Goal: Information Seeking & Learning: Learn about a topic

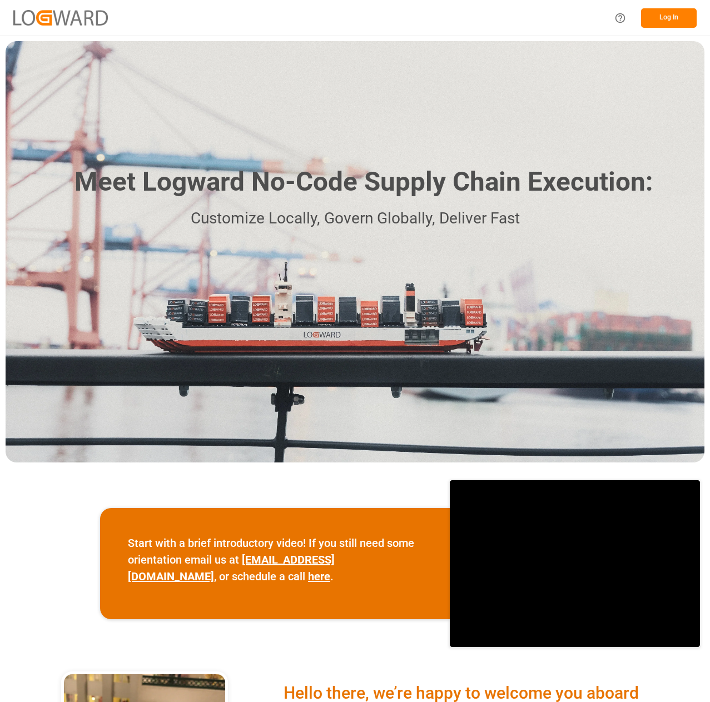
click at [675, 16] on button "Log In" at bounding box center [669, 17] width 56 height 19
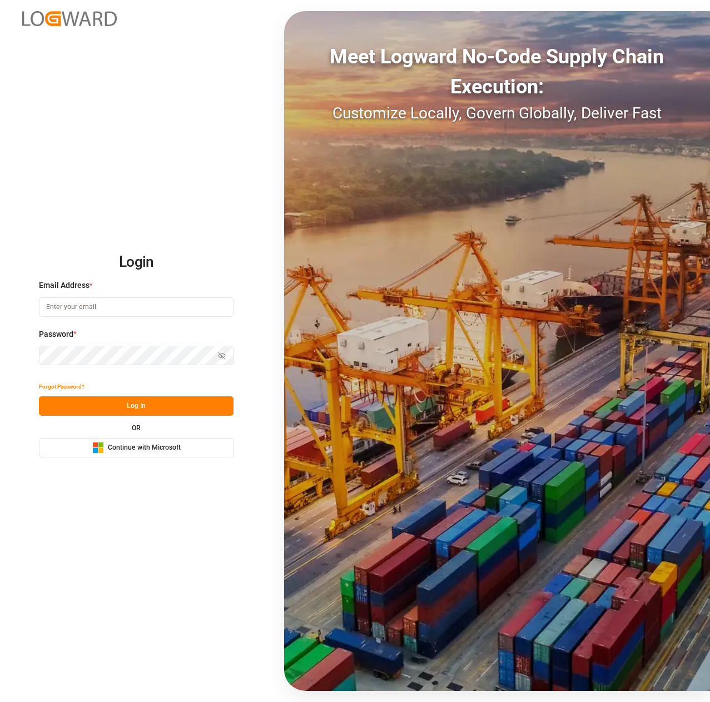
click at [138, 455] on button "Microsoft Logo Continue with Microsoft" at bounding box center [136, 447] width 195 height 19
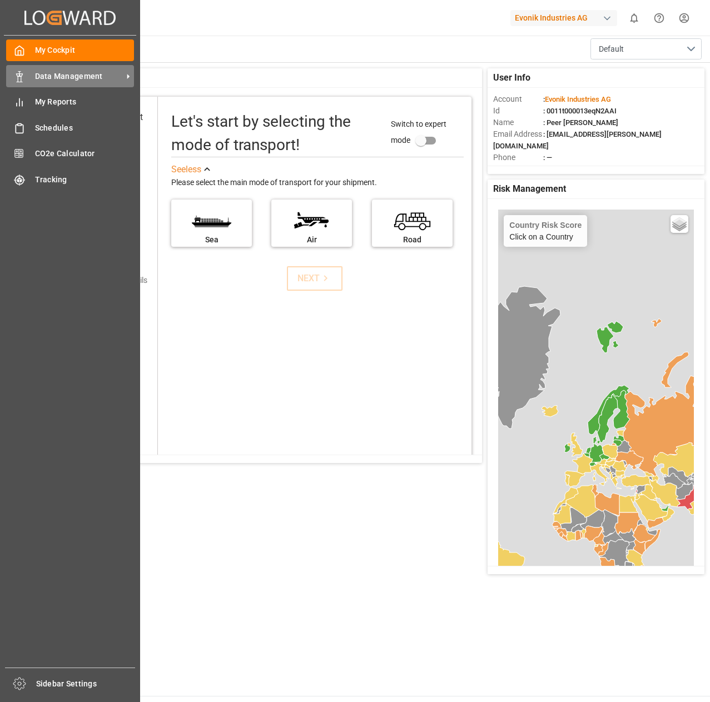
click at [47, 81] on span "Data Management" at bounding box center [79, 77] width 88 height 12
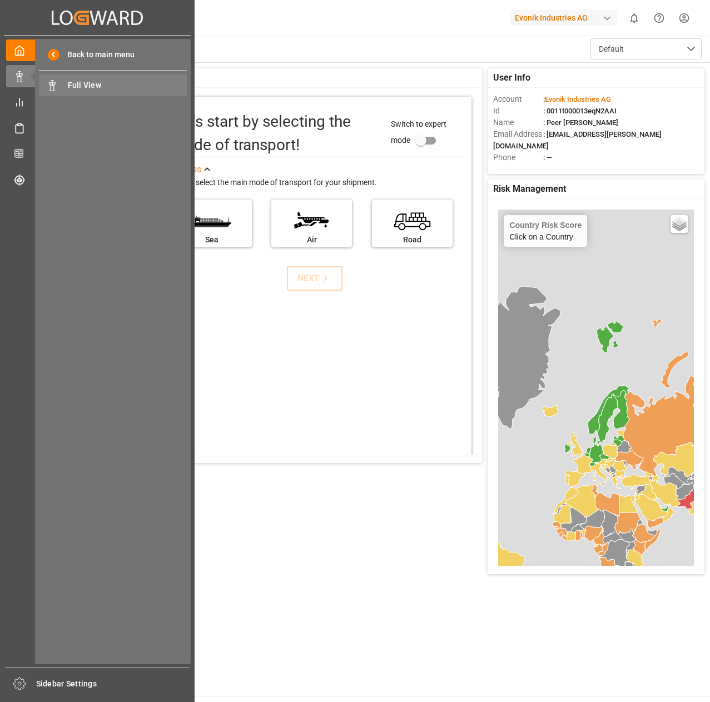
click at [66, 90] on div "Full View Full View" at bounding box center [113, 85] width 148 height 22
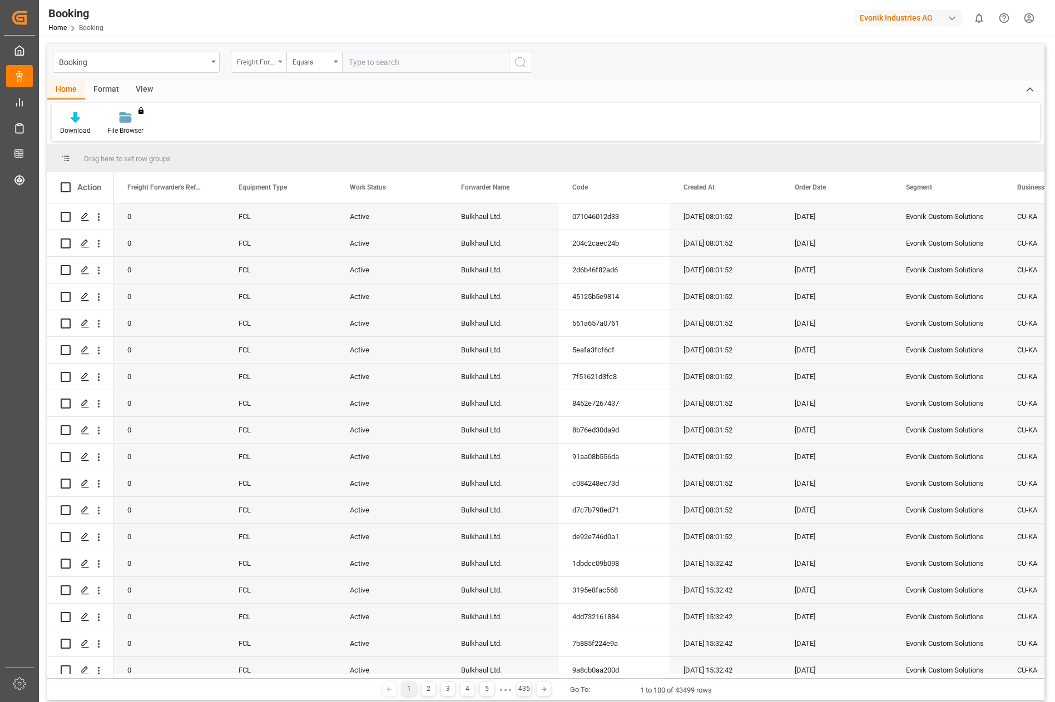
click at [277, 64] on div "Freight Forwarder's Reference No." at bounding box center [259, 62] width 56 height 21
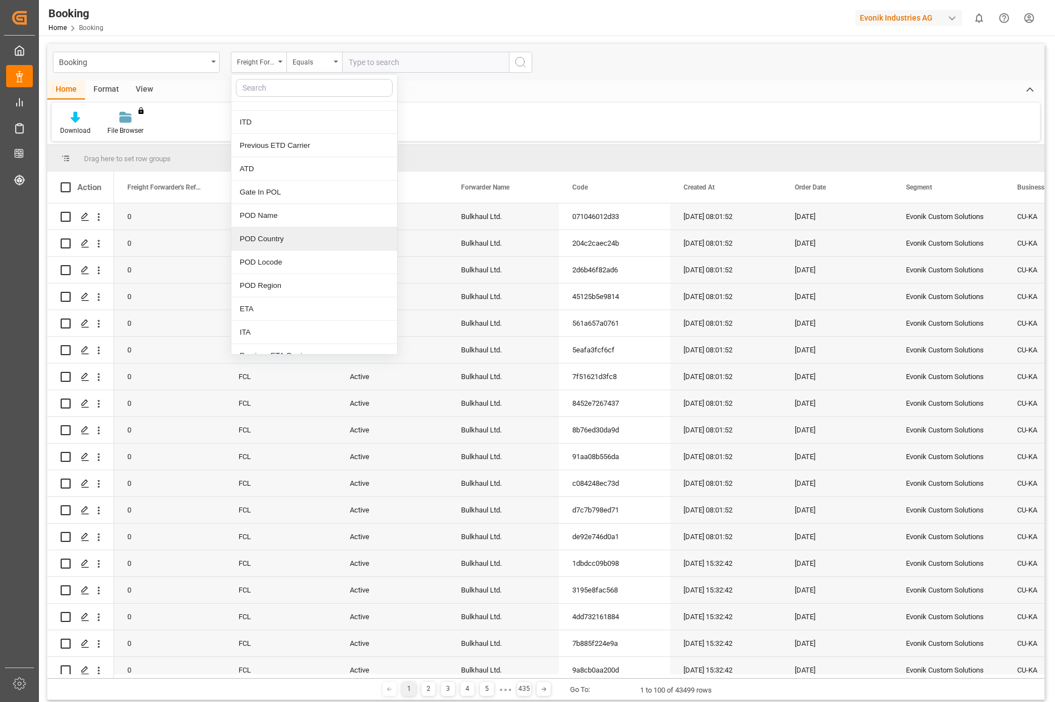
click at [286, 240] on div "POD Country" at bounding box center [314, 238] width 166 height 23
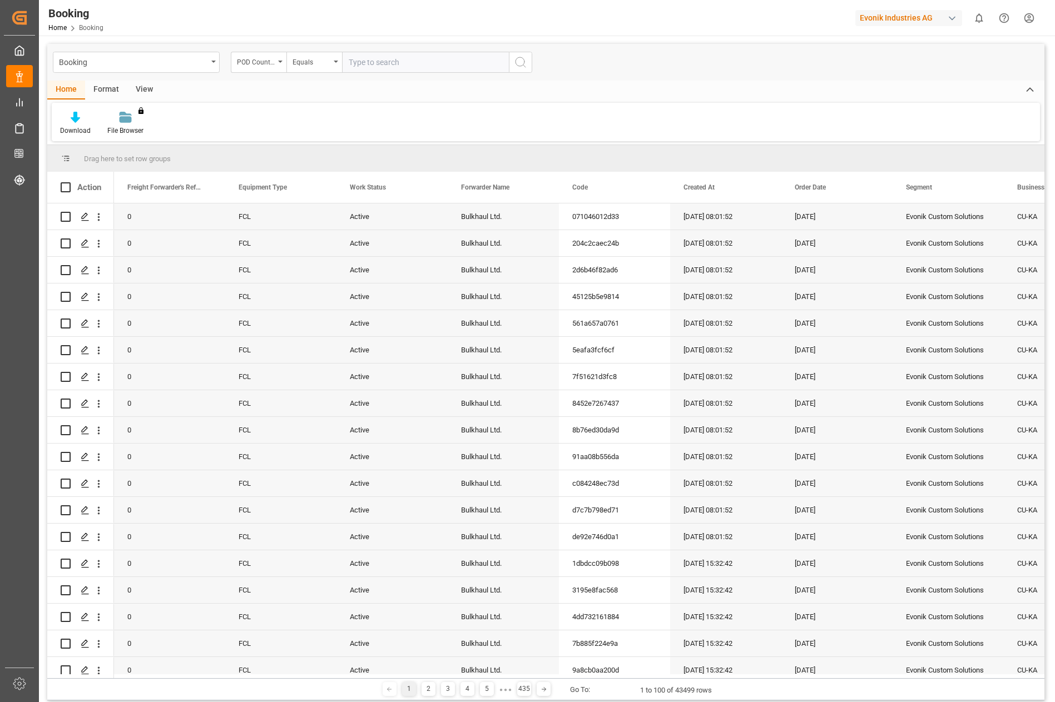
click at [367, 63] on input "text" at bounding box center [425, 62] width 167 height 21
type input "isreal"
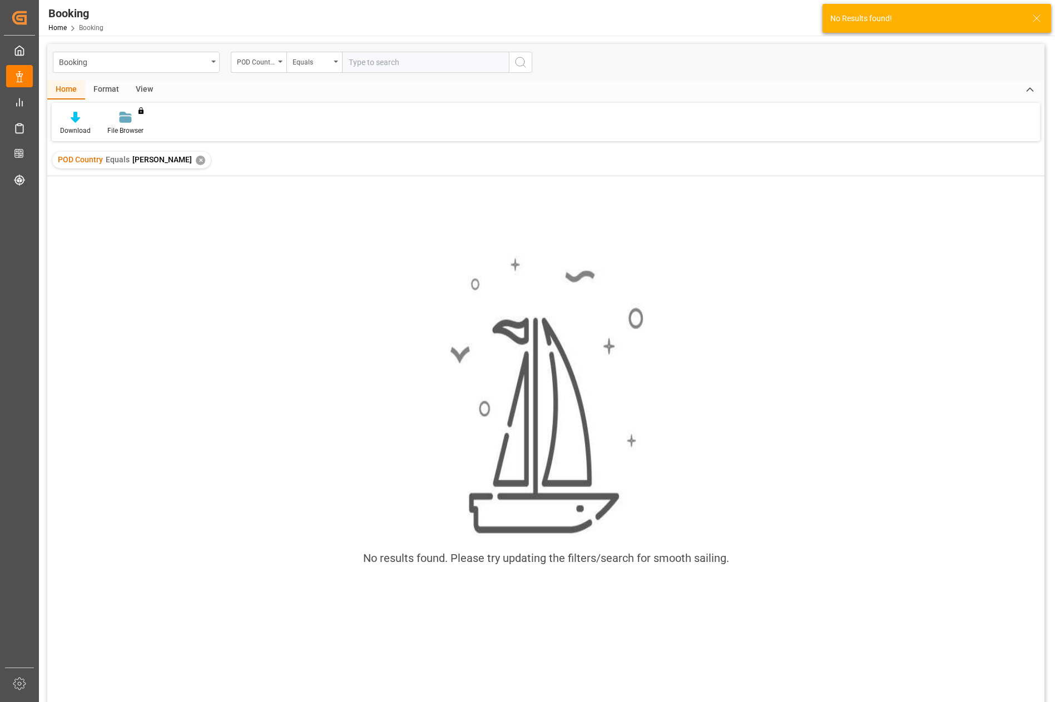
click at [196, 158] on div "✕" at bounding box center [200, 160] width 9 height 9
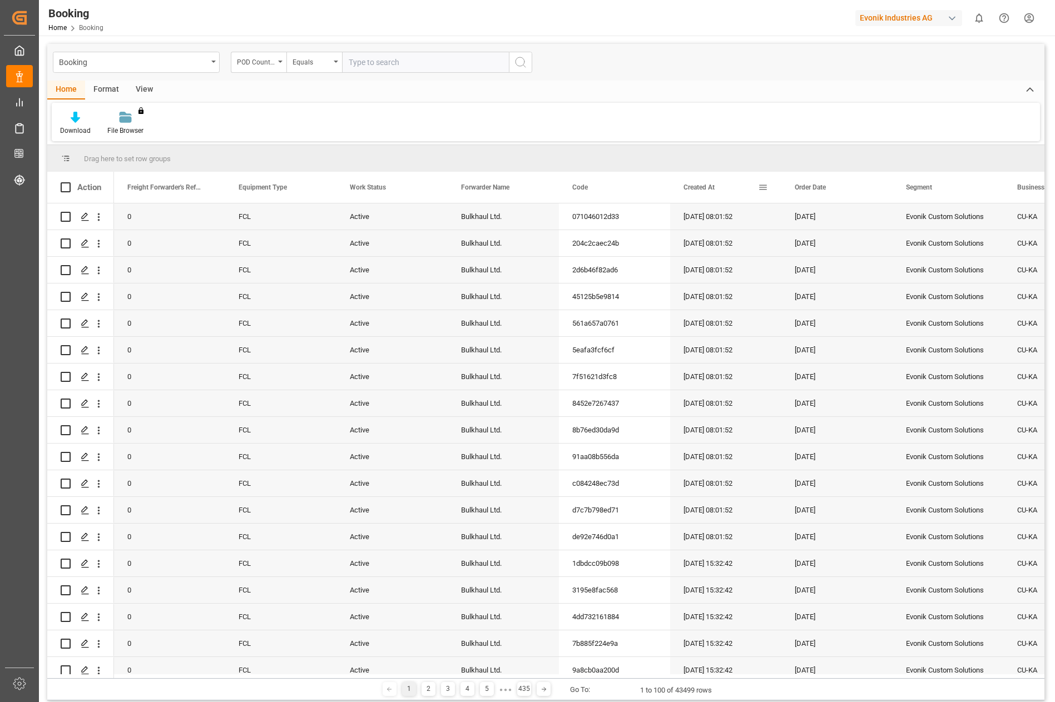
click at [709, 192] on div "Created At" at bounding box center [720, 187] width 74 height 31
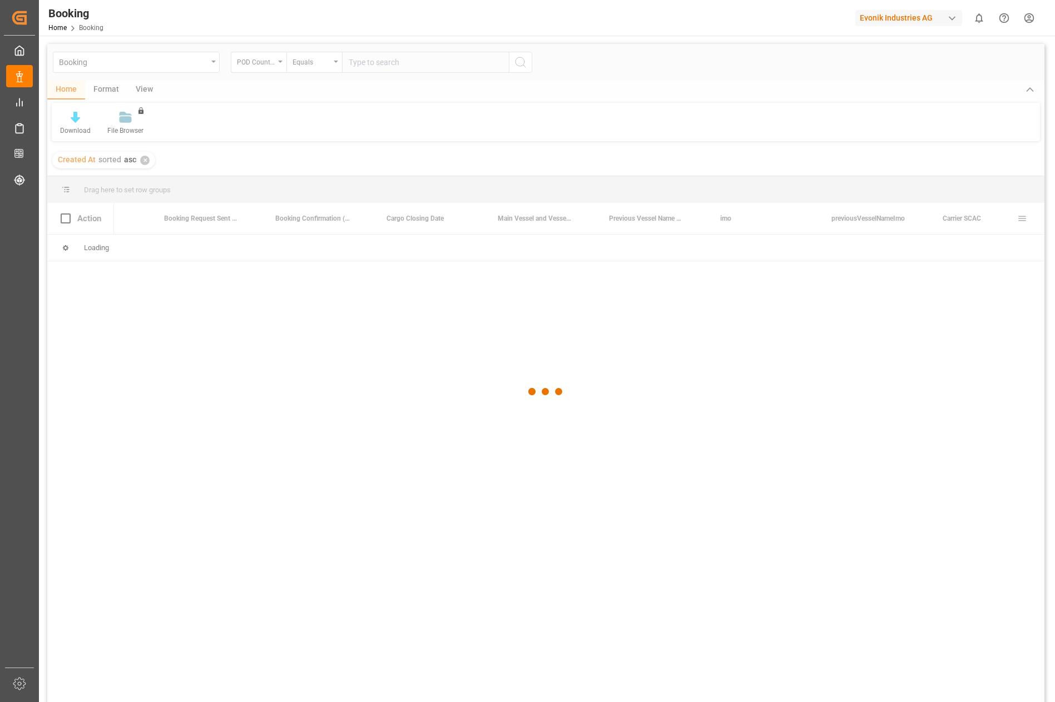
scroll to position [0, 3855]
click at [19, 46] on icon at bounding box center [20, 50] width 8 height 9
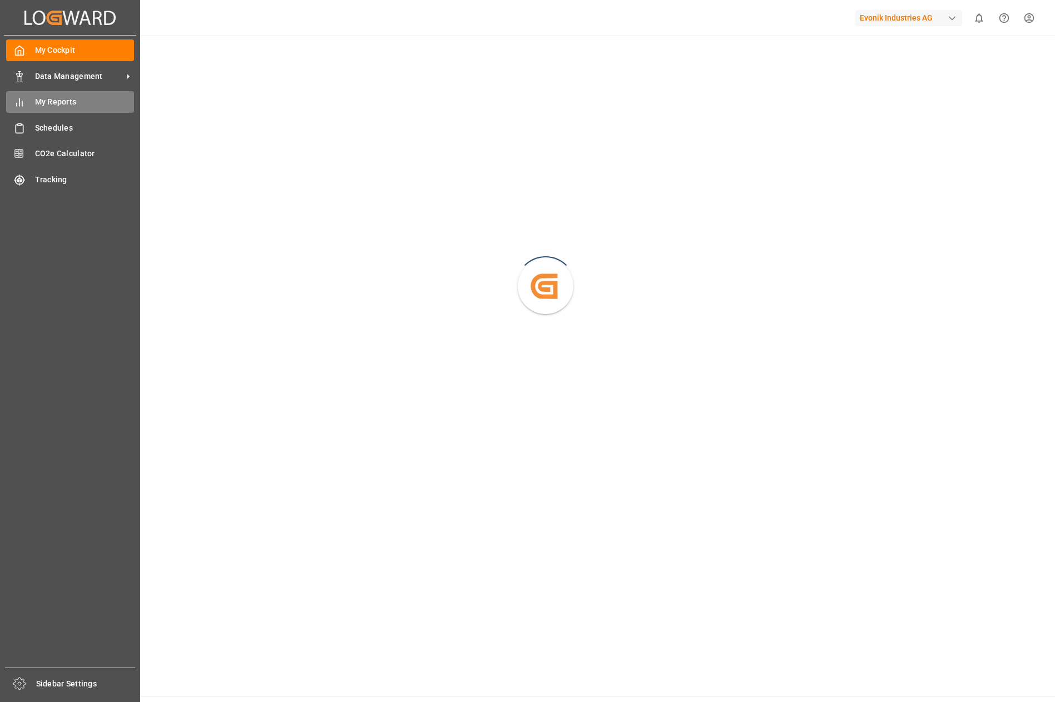
click at [19, 93] on div "My Reports My Reports" at bounding box center [70, 102] width 128 height 22
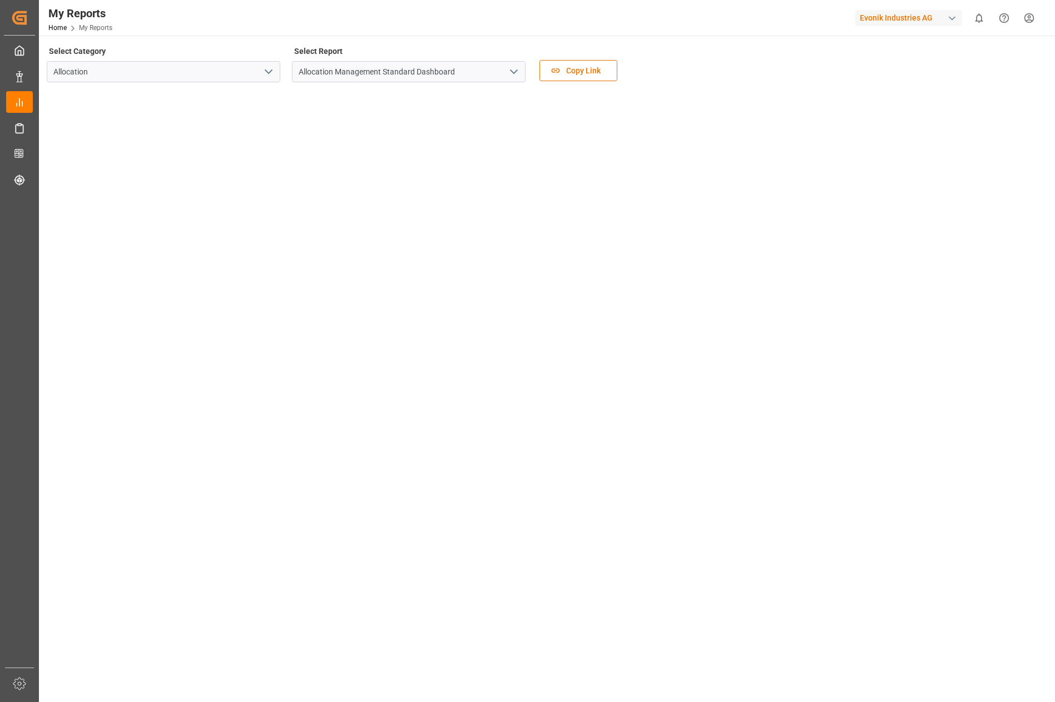
click at [512, 69] on icon "open menu" at bounding box center [513, 71] width 13 height 13
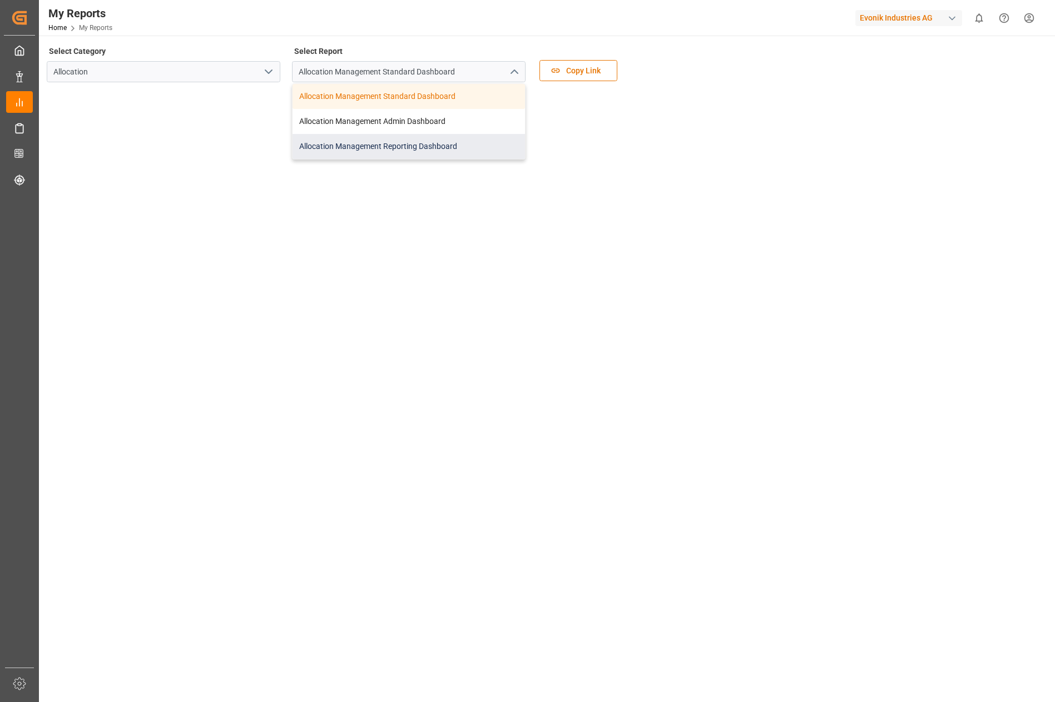
click at [455, 138] on div "Allocation Management Reporting Dashboard" at bounding box center [408, 146] width 232 height 25
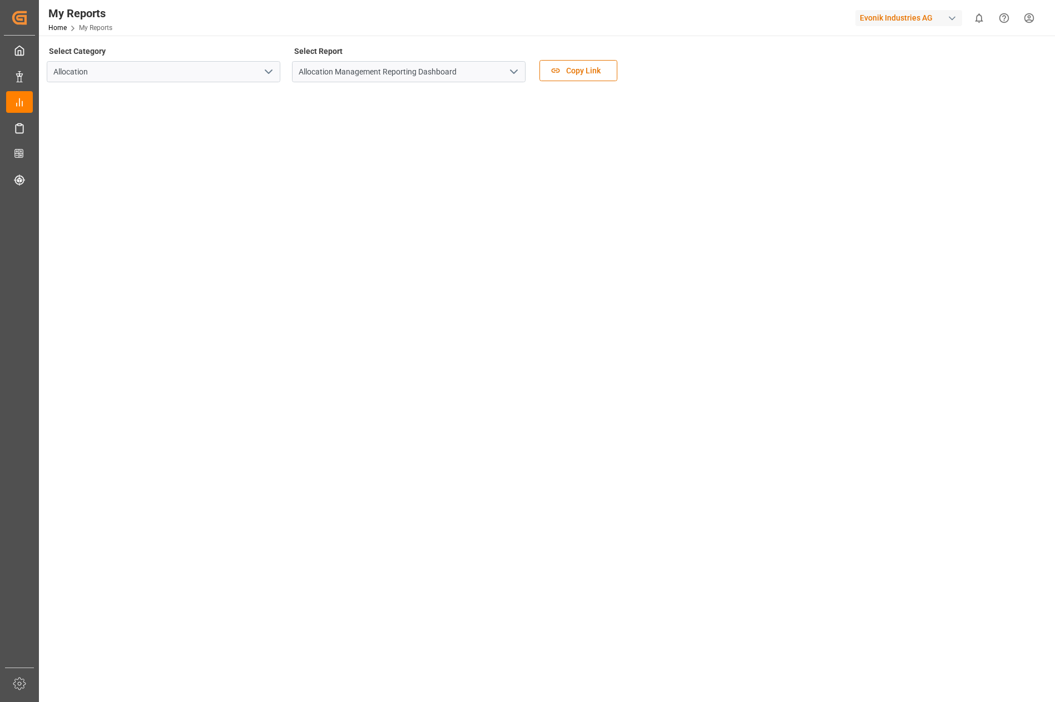
click at [270, 76] on icon "open menu" at bounding box center [268, 71] width 13 height 13
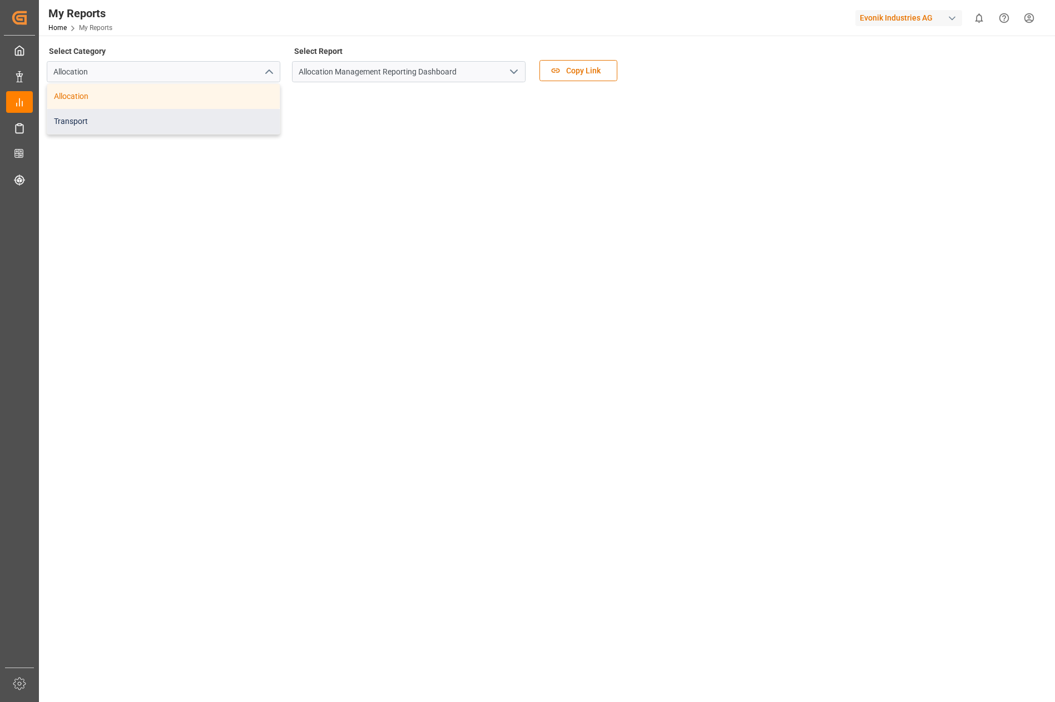
click at [246, 115] on div "Transport" at bounding box center [163, 121] width 232 height 25
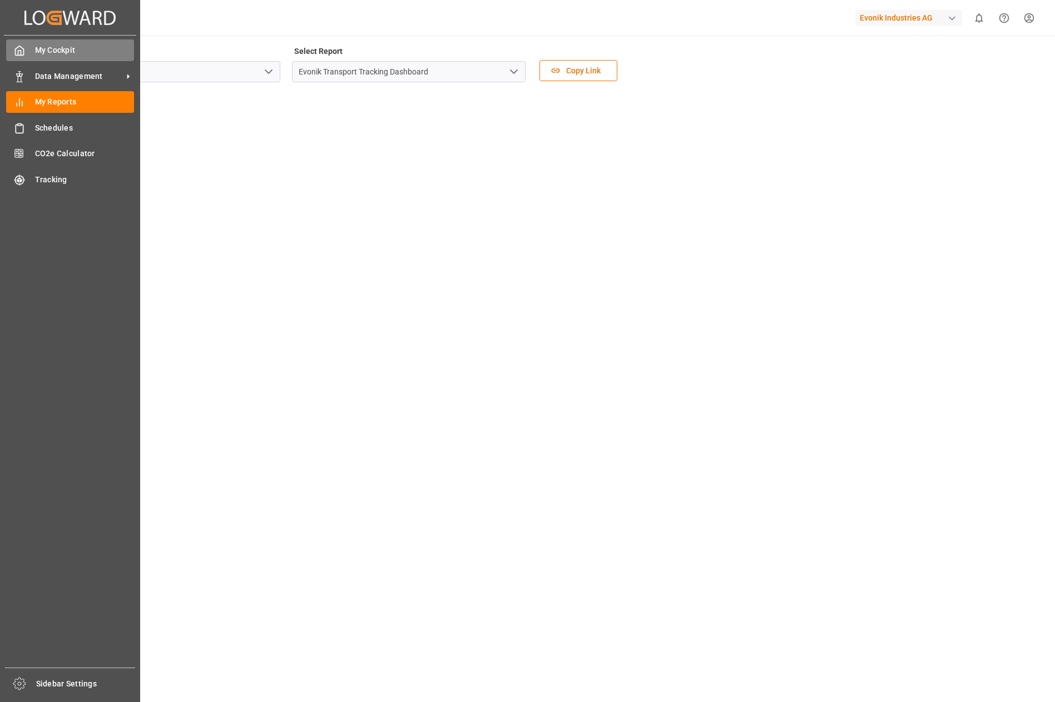
click at [44, 55] on span "My Cockpit" at bounding box center [85, 50] width 100 height 12
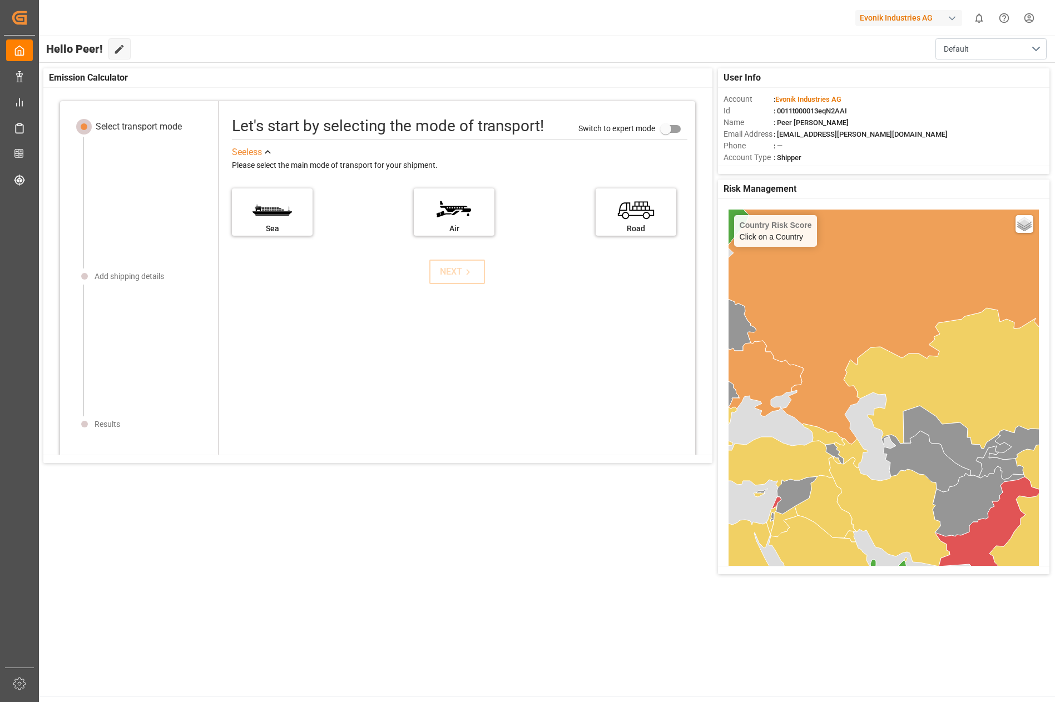
scroll to position [11, 0]
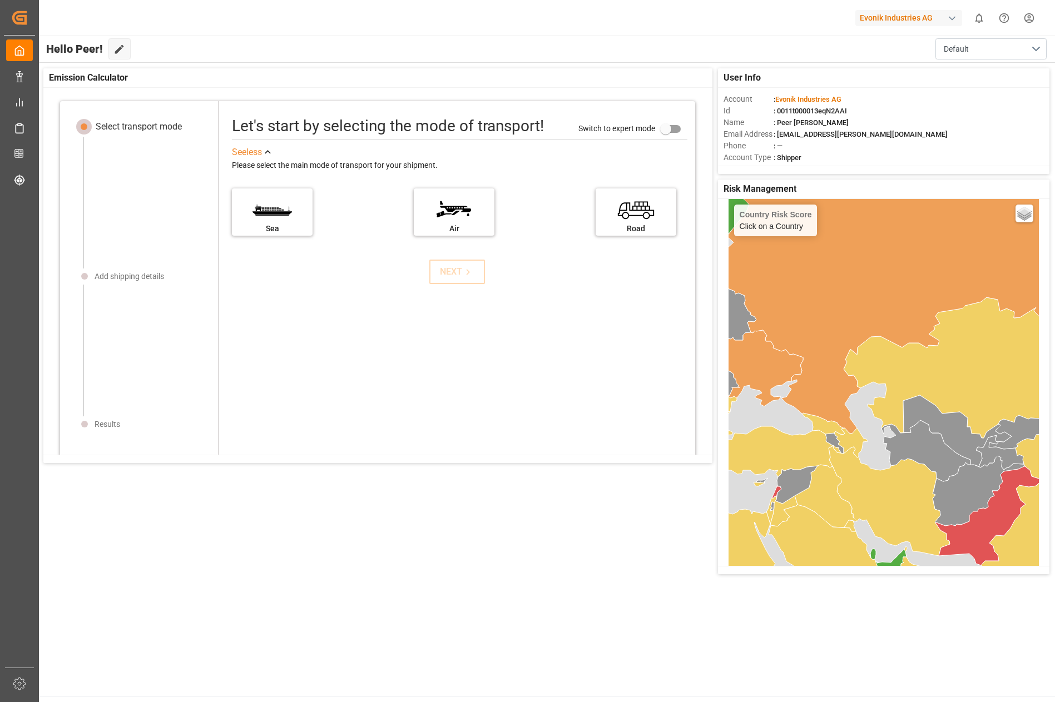
click at [709, 503] on g at bounding box center [881, 478] width 369 height 672
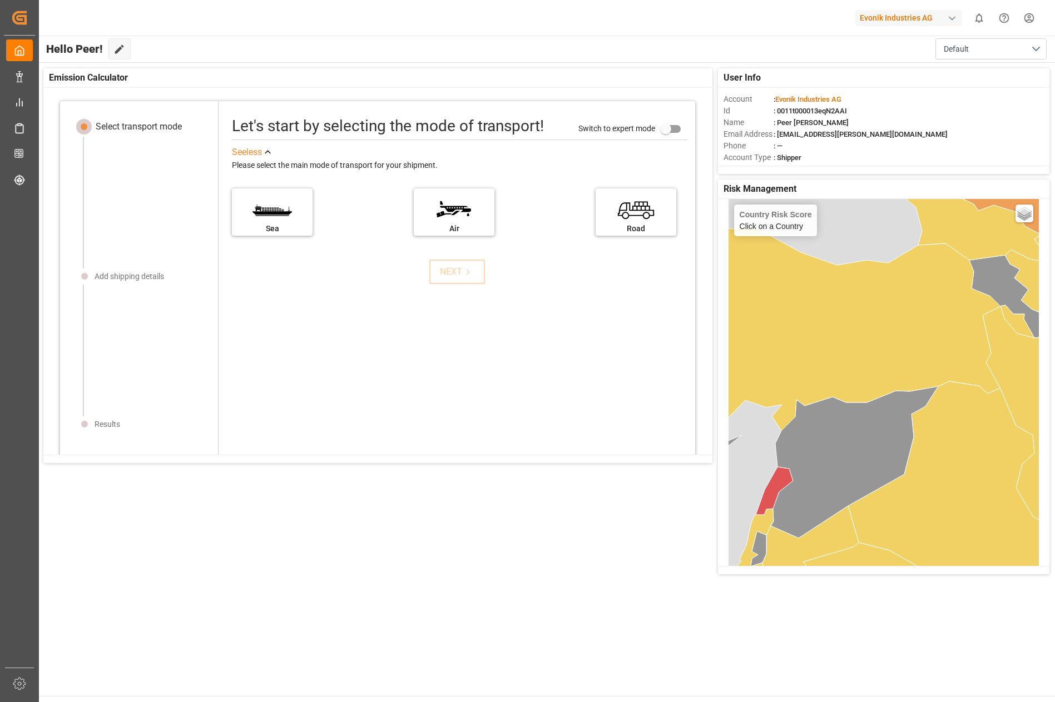
click at [709, 490] on icon at bounding box center [773, 491] width 37 height 48
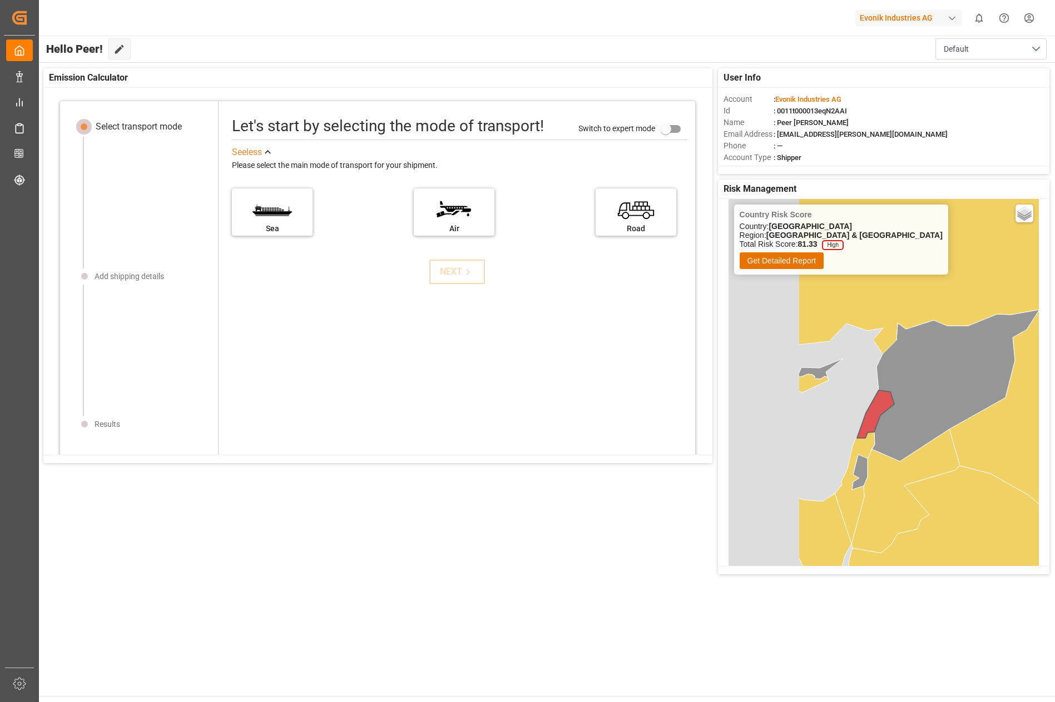
drag, startPoint x: 798, startPoint y: 514, endPoint x: 906, endPoint y: 424, distance: 140.1
click at [709, 428] on icon at bounding box center [955, 386] width 167 height 152
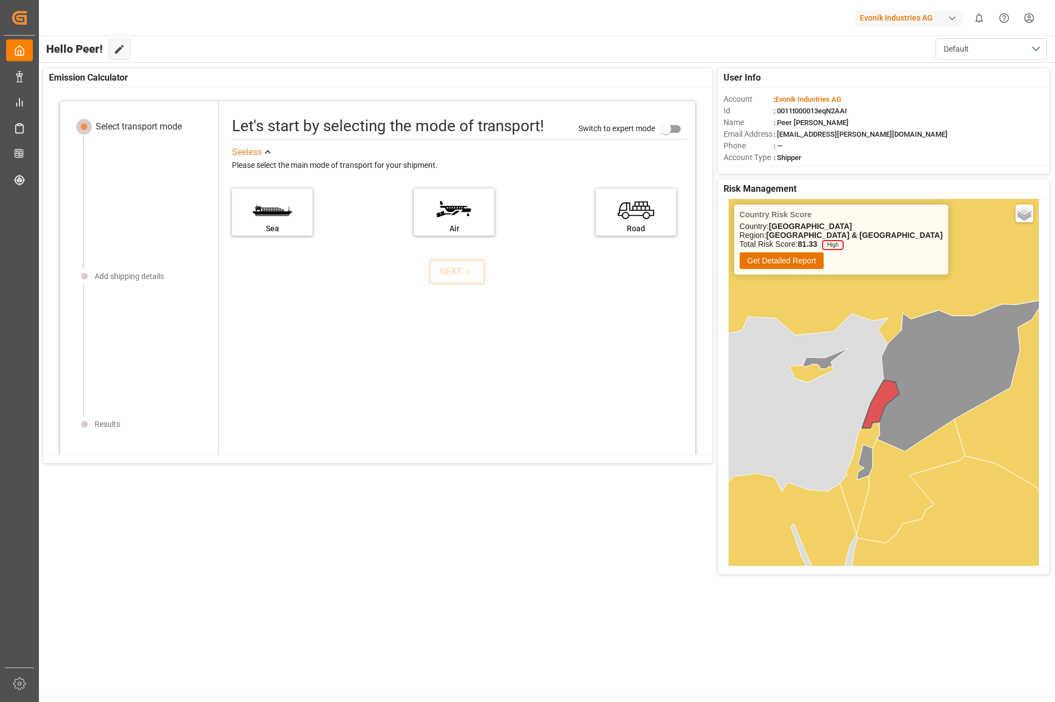
click at [709, 438] on icon at bounding box center [859, 478] width 40 height 112
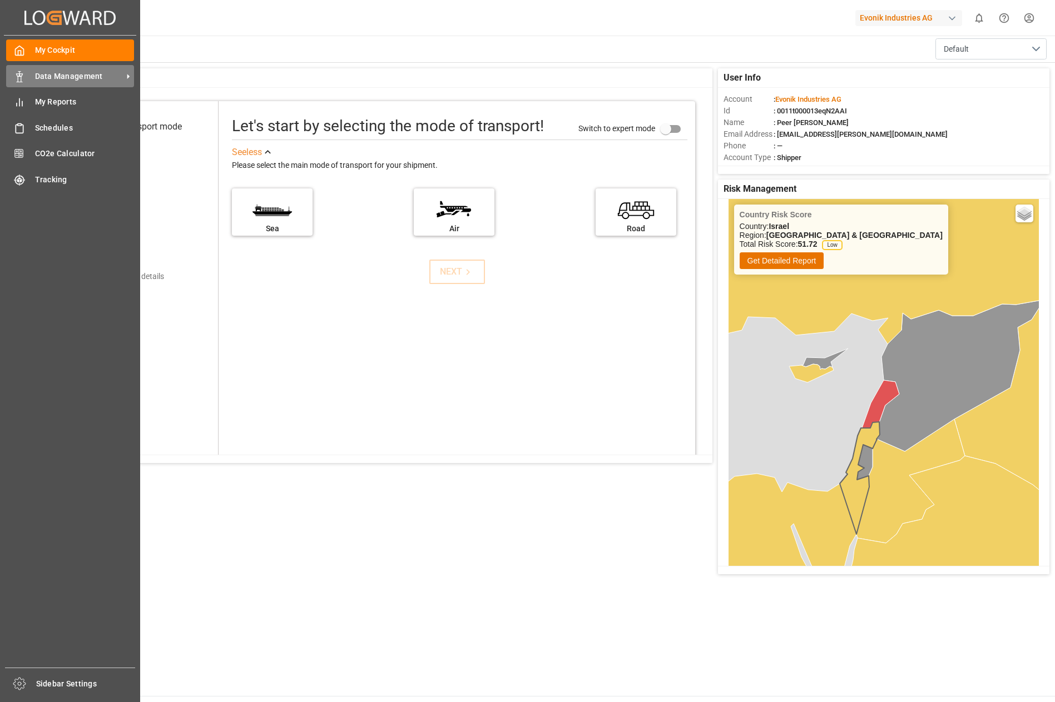
click at [38, 81] on span "Data Management" at bounding box center [79, 77] width 88 height 12
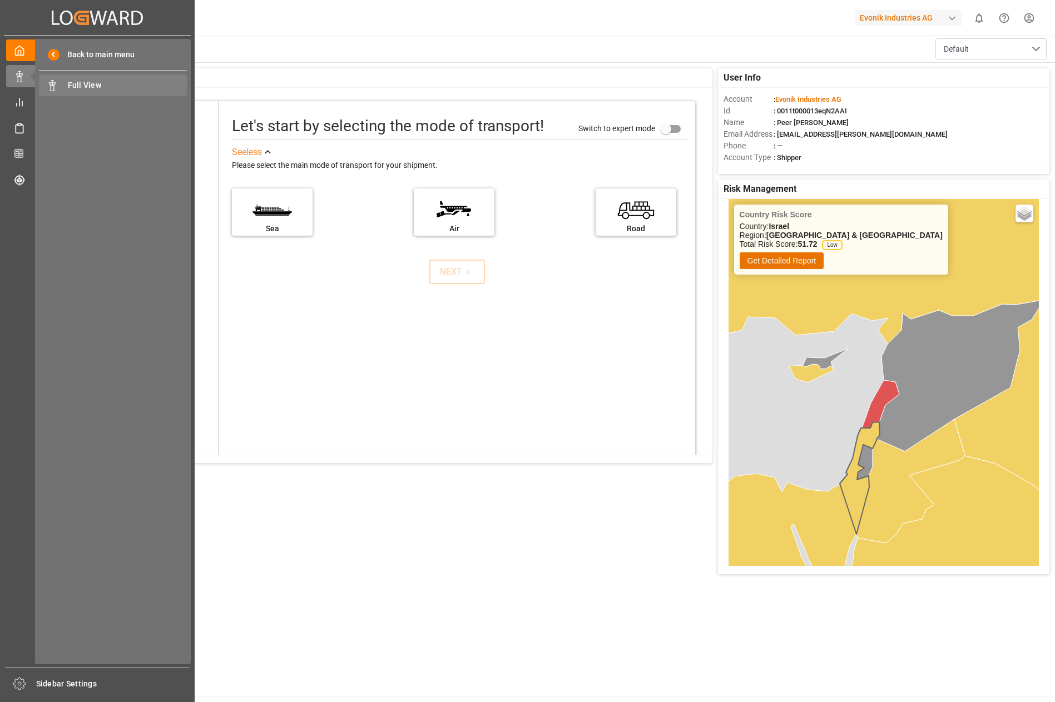
click at [74, 84] on span "Full View" at bounding box center [128, 85] width 120 height 12
